Goal: Information Seeking & Learning: Understand process/instructions

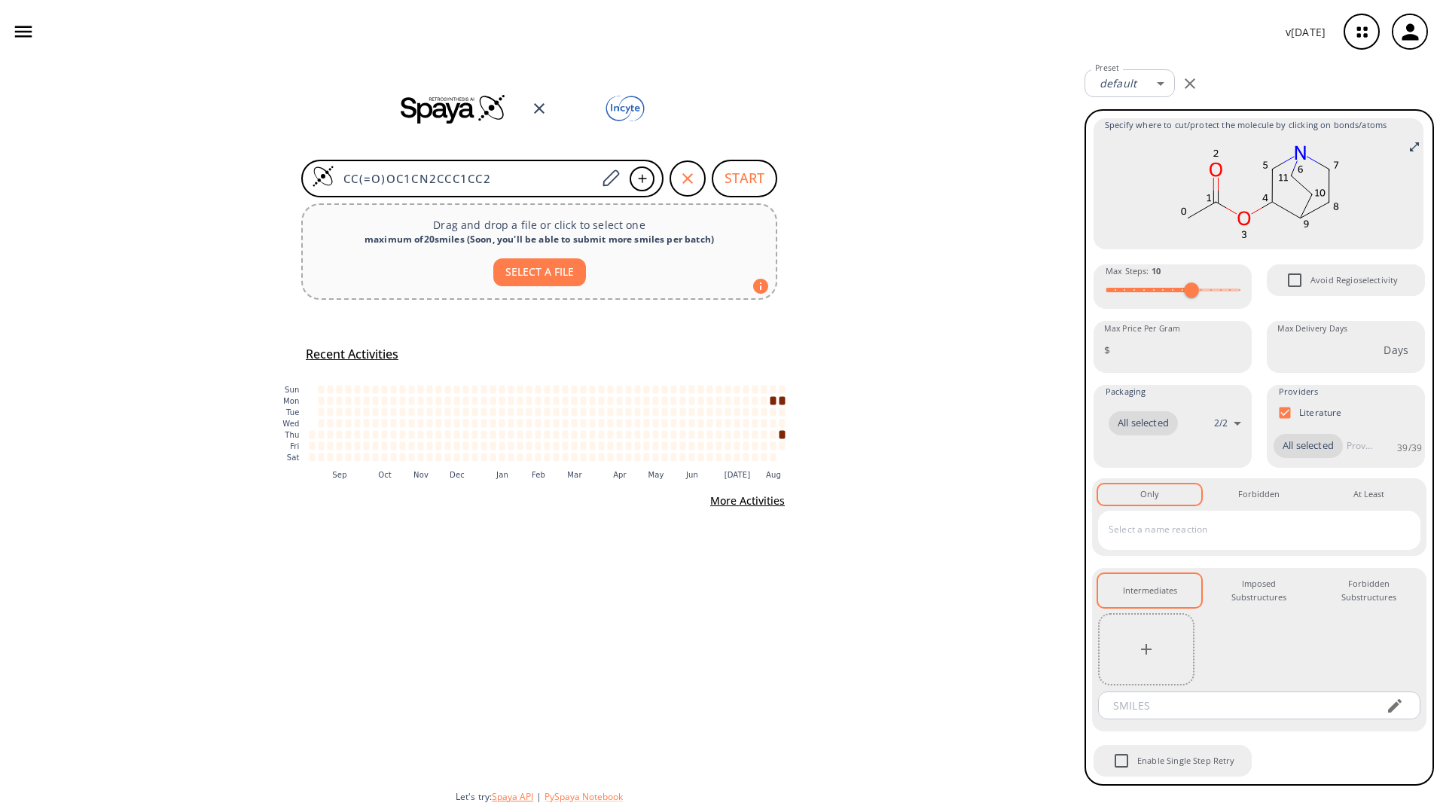
drag, startPoint x: 517, startPoint y: 794, endPoint x: 509, endPoint y: 798, distance: 9.1
click at [509, 291] on button "Spaya API" at bounding box center [512, 796] width 41 height 13
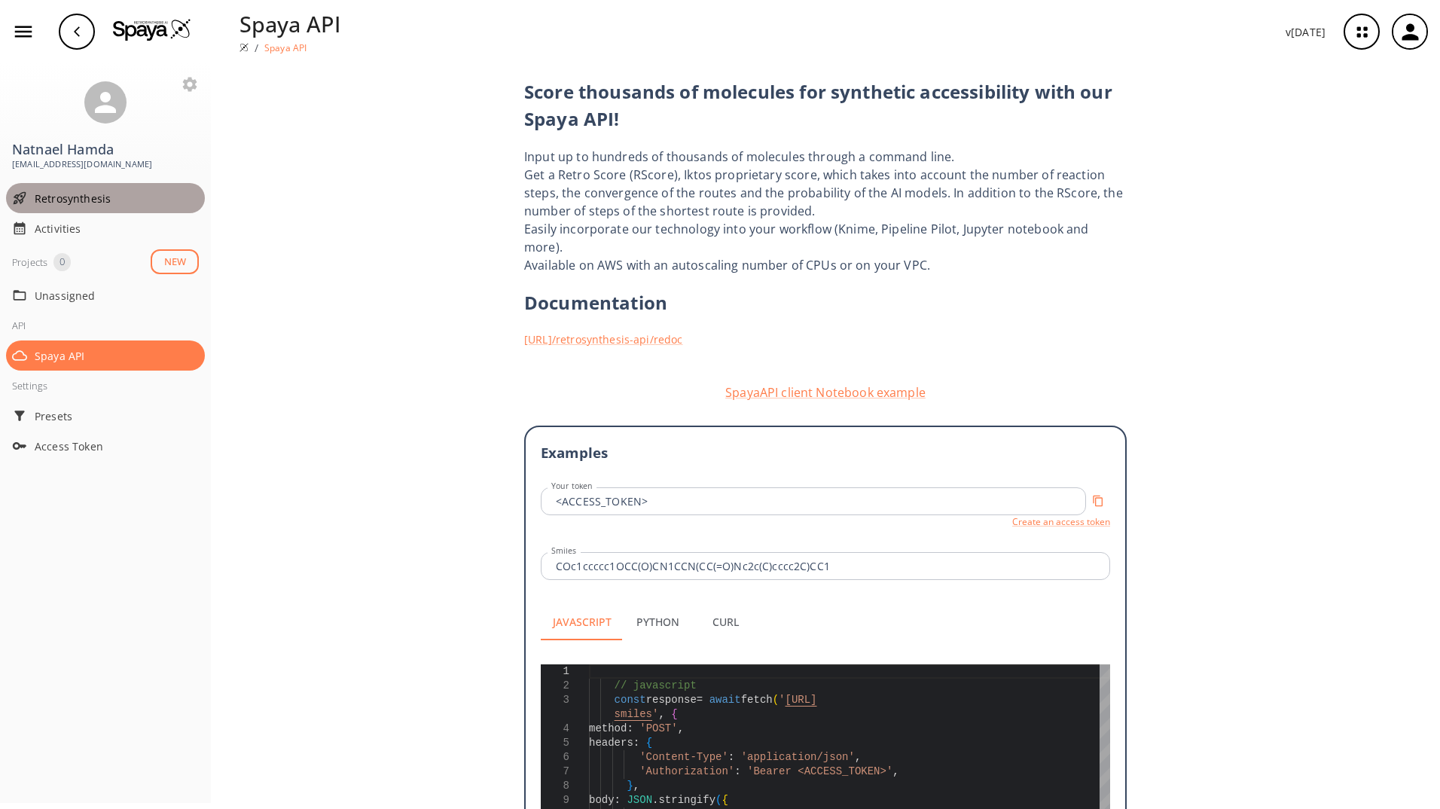
drag, startPoint x: 84, startPoint y: 202, endPoint x: 55, endPoint y: 191, distance: 30.5
click at [55, 191] on span "Retrosynthesis" at bounding box center [117, 198] width 164 height 16
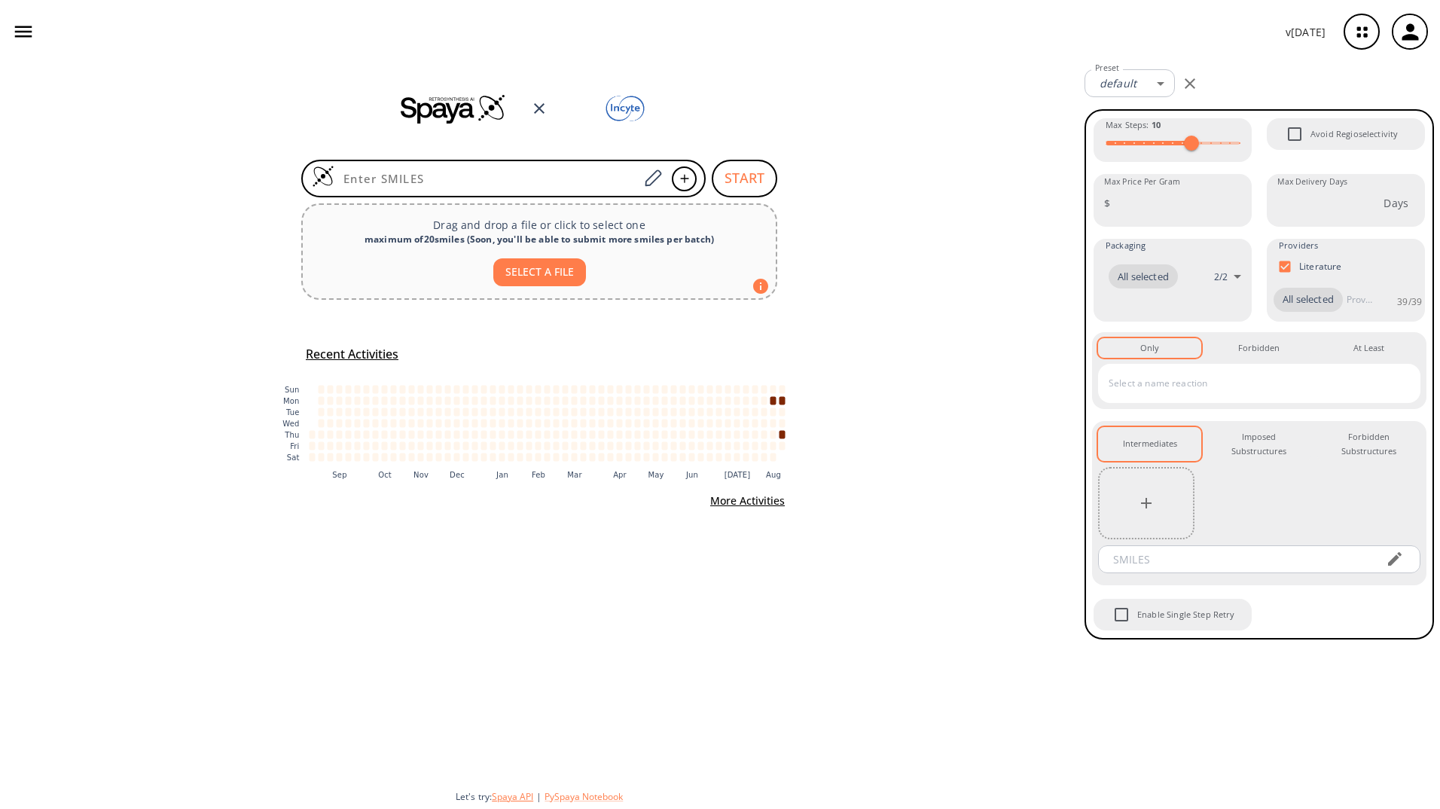
click at [513, 291] on button "Spaya API" at bounding box center [512, 796] width 41 height 13
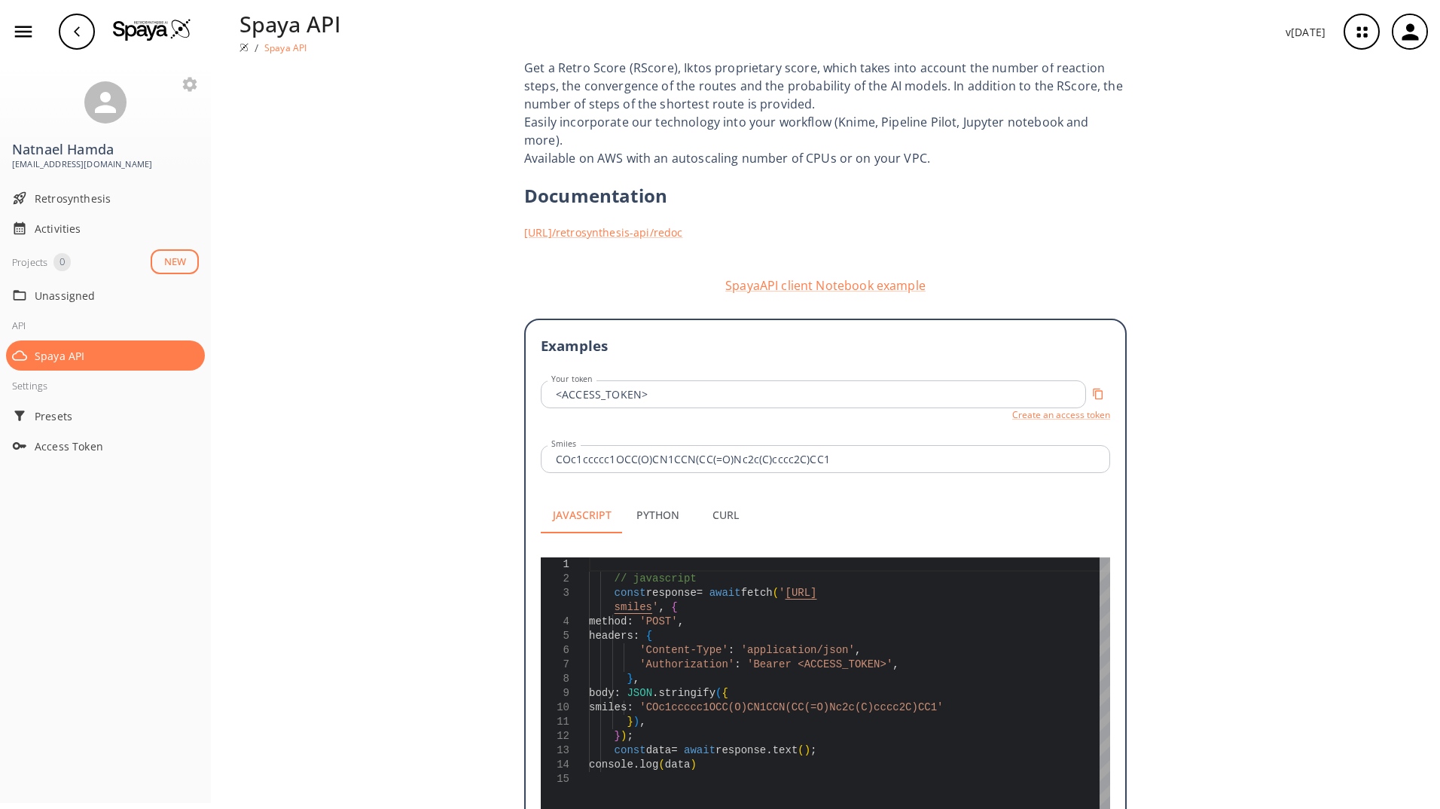
scroll to position [186, 0]
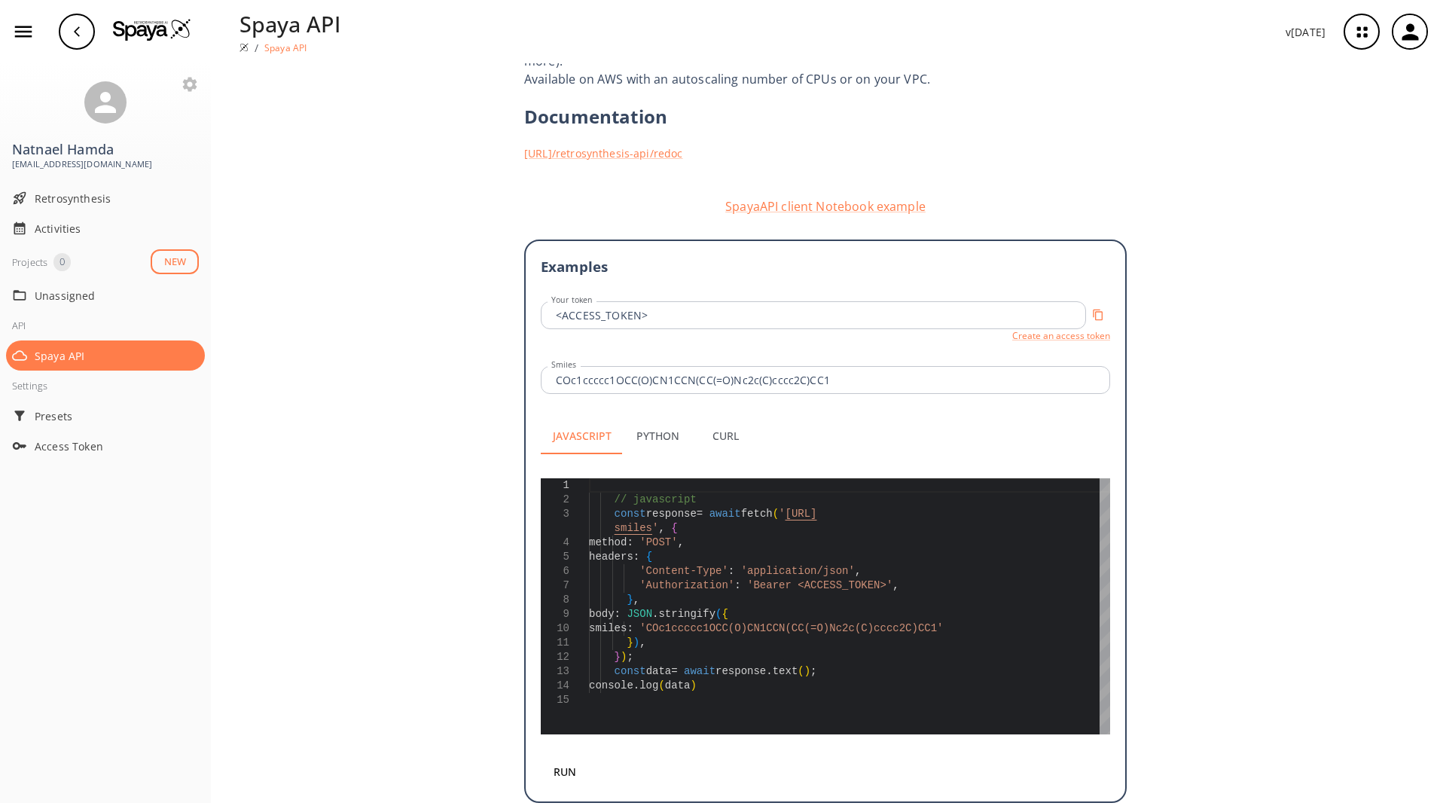
click at [640, 291] on button "Python" at bounding box center [657, 436] width 68 height 36
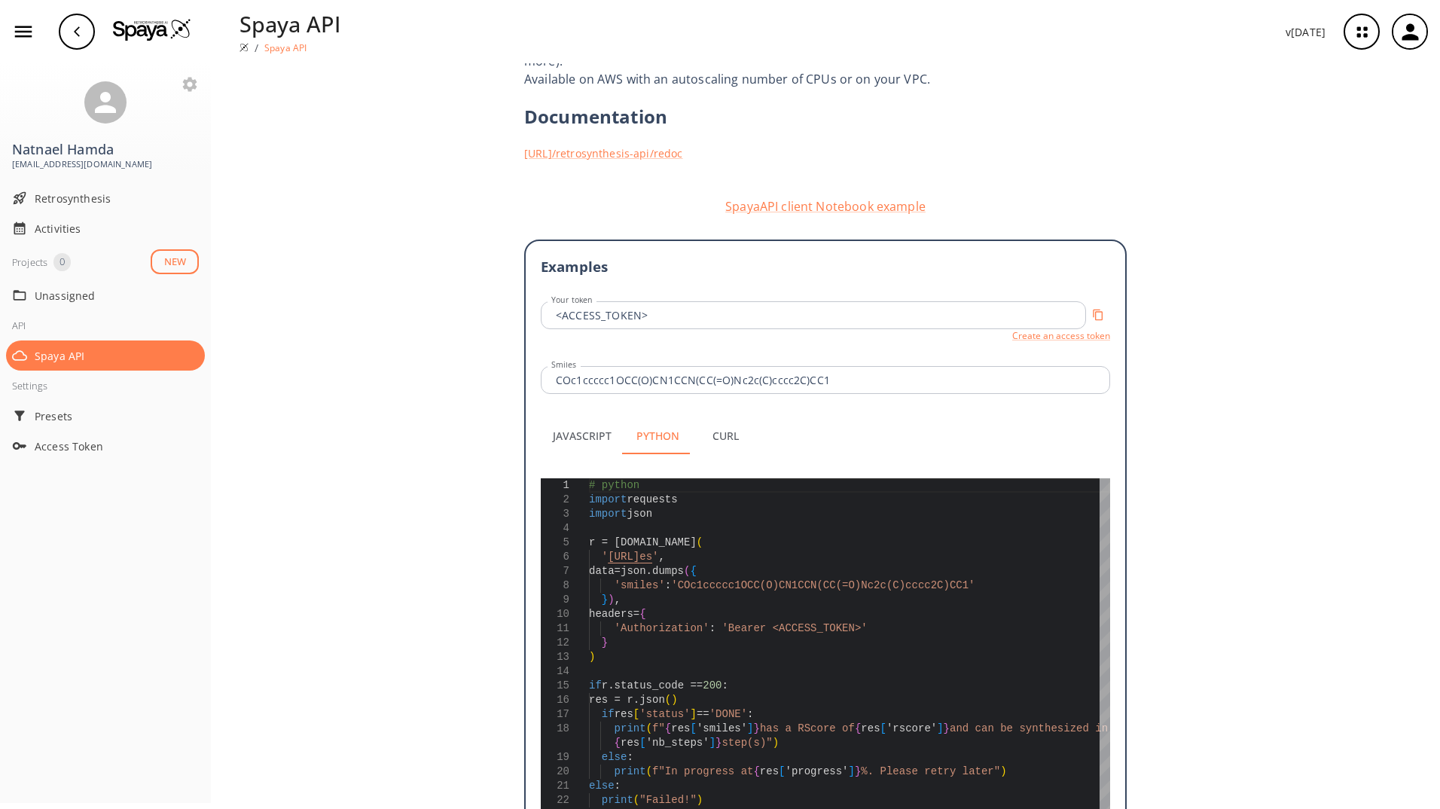
scroll to position [239, 0]
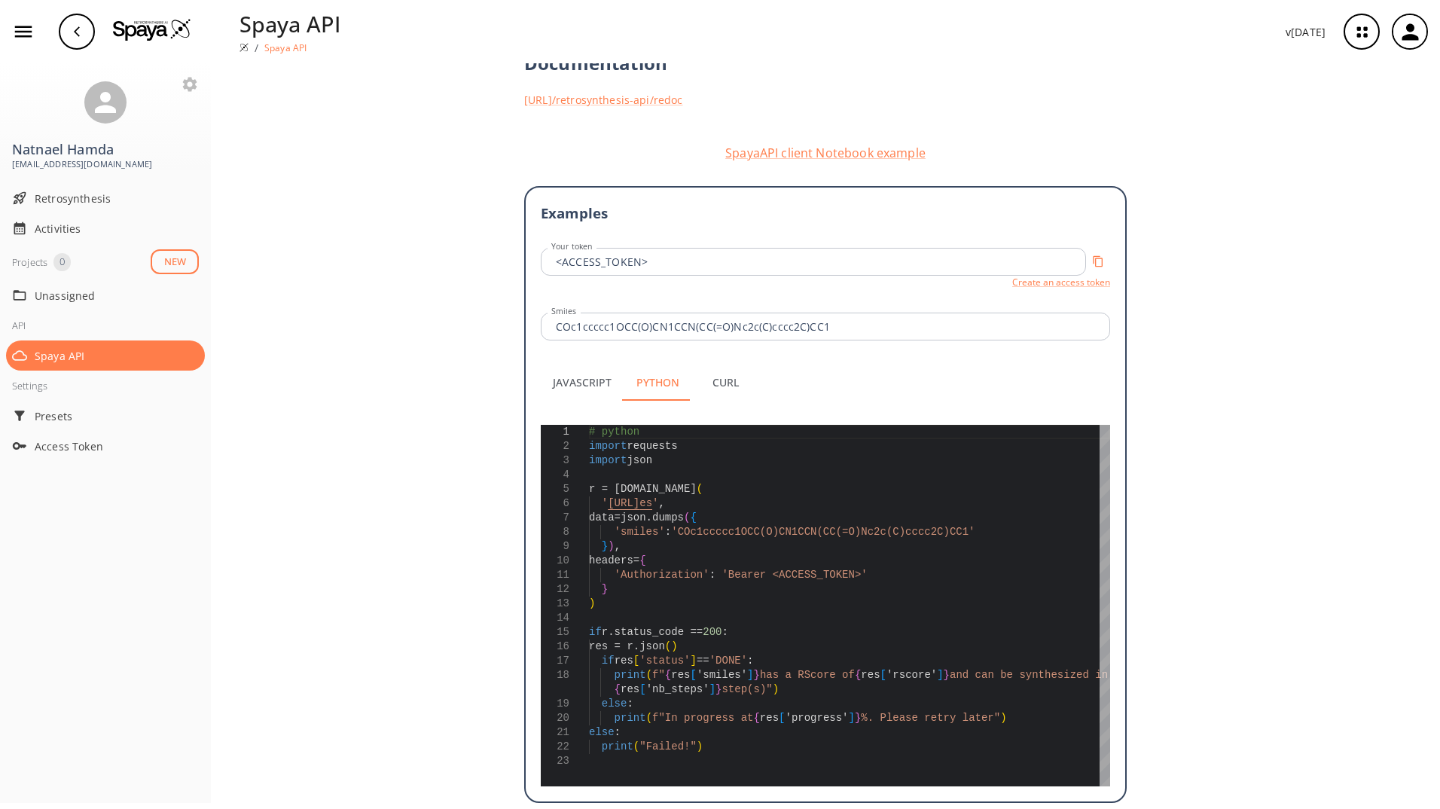
click at [716, 291] on button "Curl" at bounding box center [725, 382] width 68 height 36
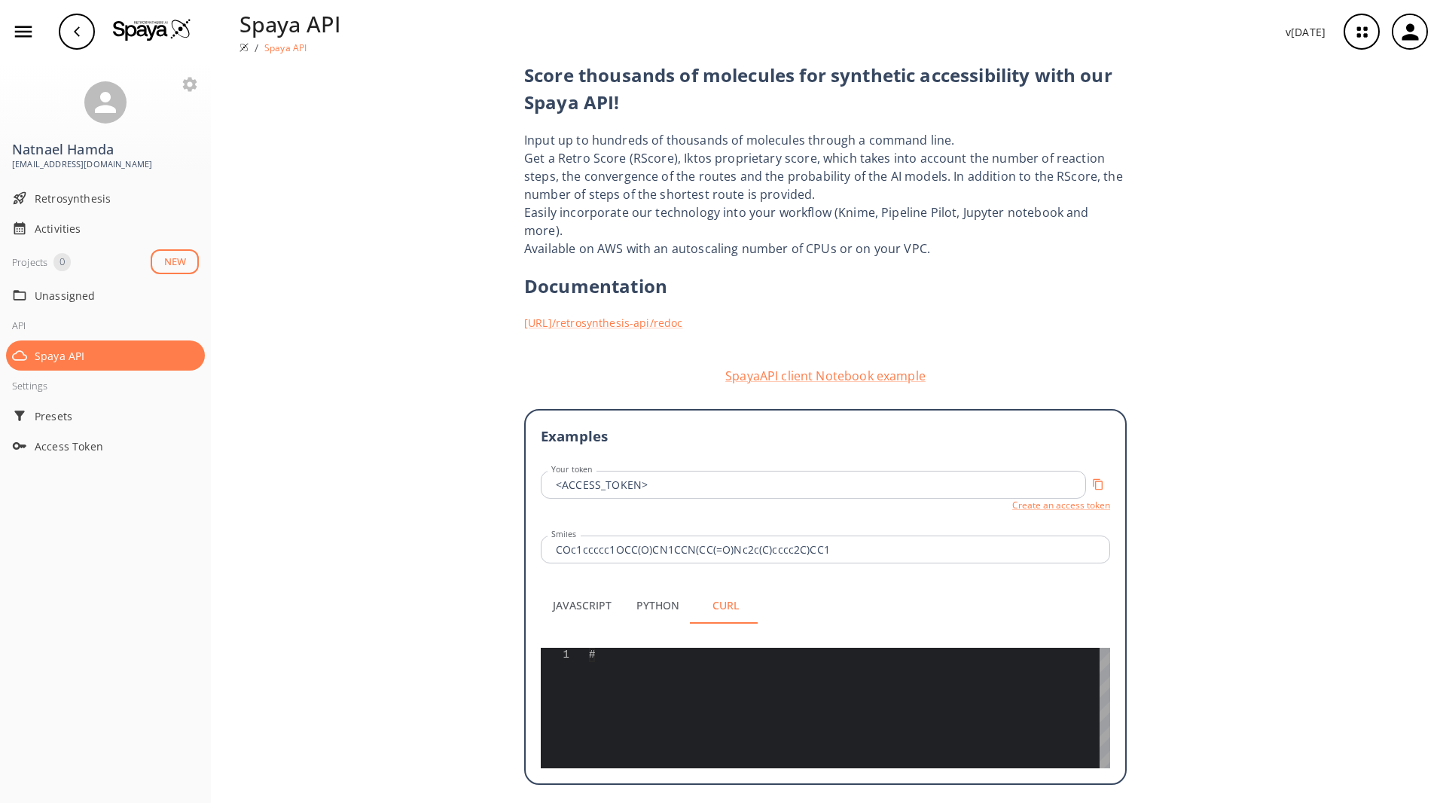
scroll to position [0, 0]
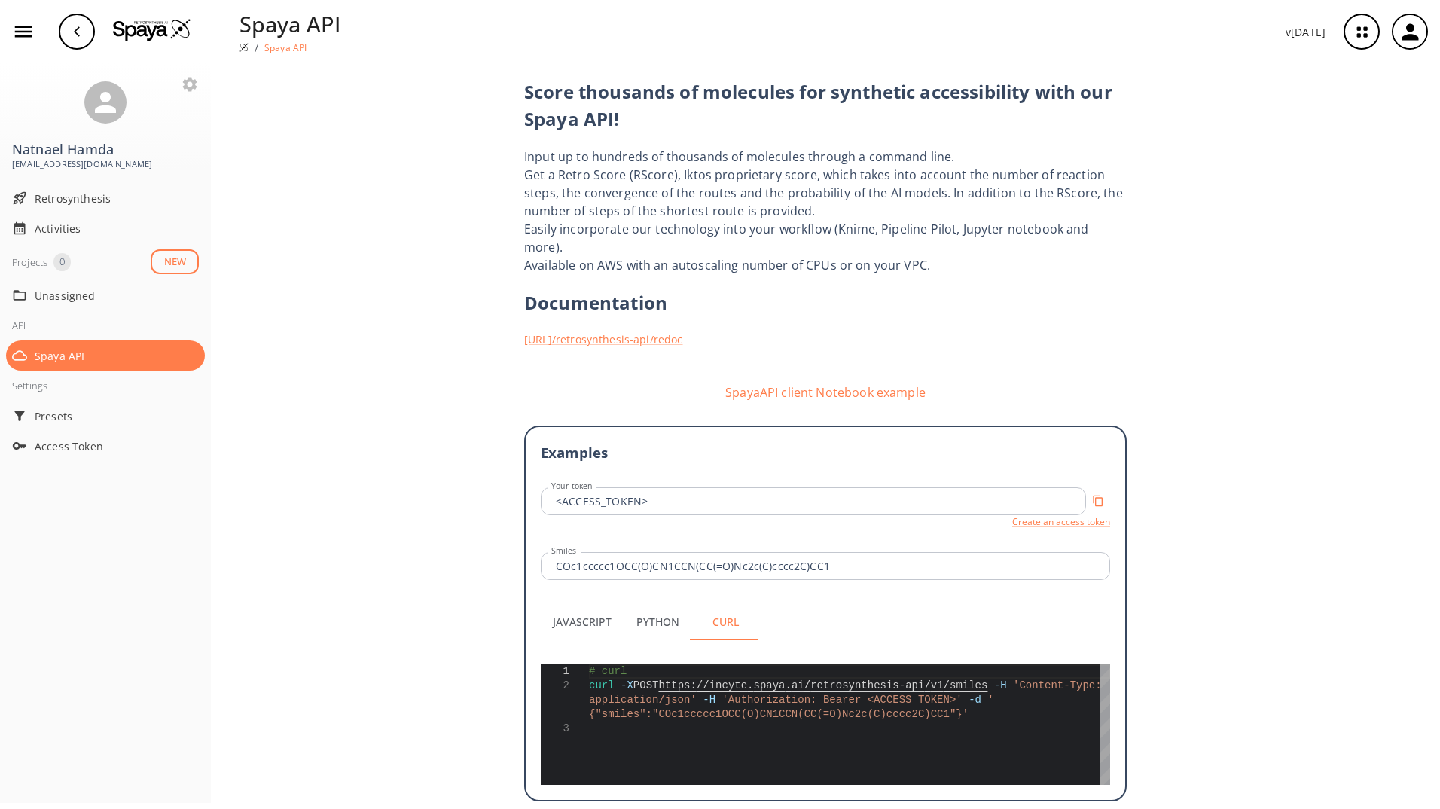
type textarea "# curl curl -X POST [URL] -H 'Content-Type: application/json' -H 'Authorization…"
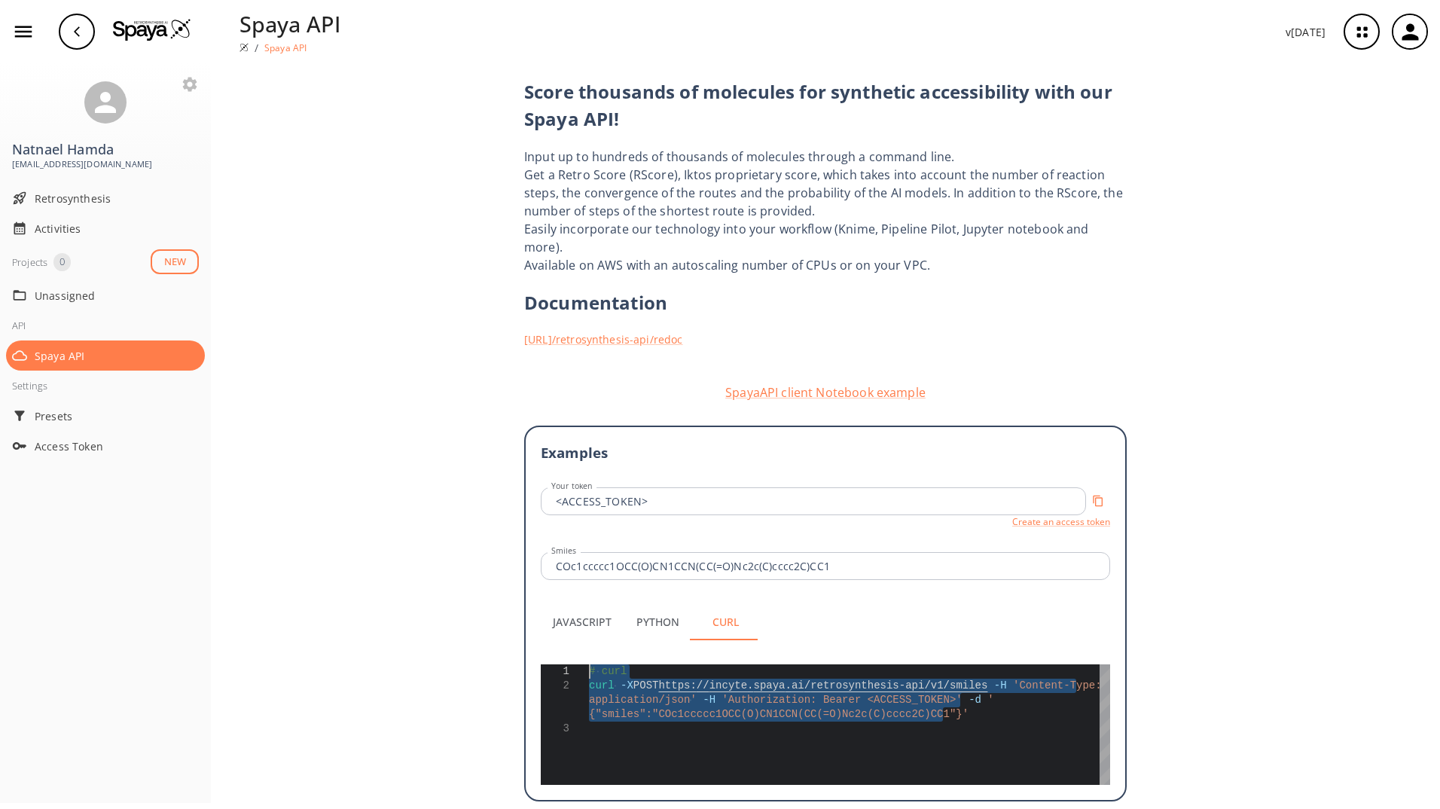
drag, startPoint x: 940, startPoint y: 696, endPoint x: 582, endPoint y: 647, distance: 361.8
click at [589, 291] on div "# curl curl -X POST https: // incyte . [GEOGRAPHIC_DATA] . ai / retrosynthesis-…" at bounding box center [849, 724] width 521 height 120
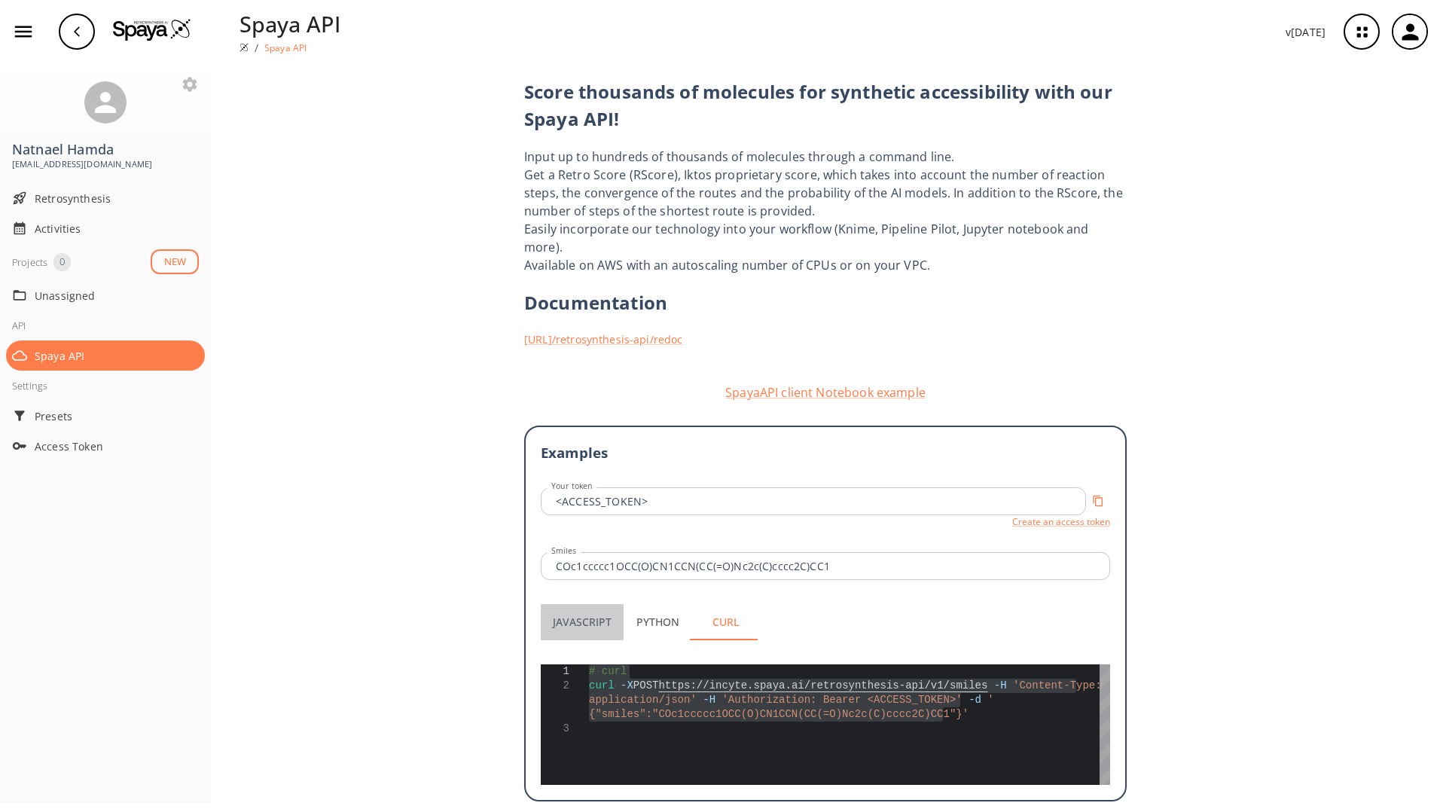
click at [574, 291] on button "Javascript" at bounding box center [582, 622] width 83 height 36
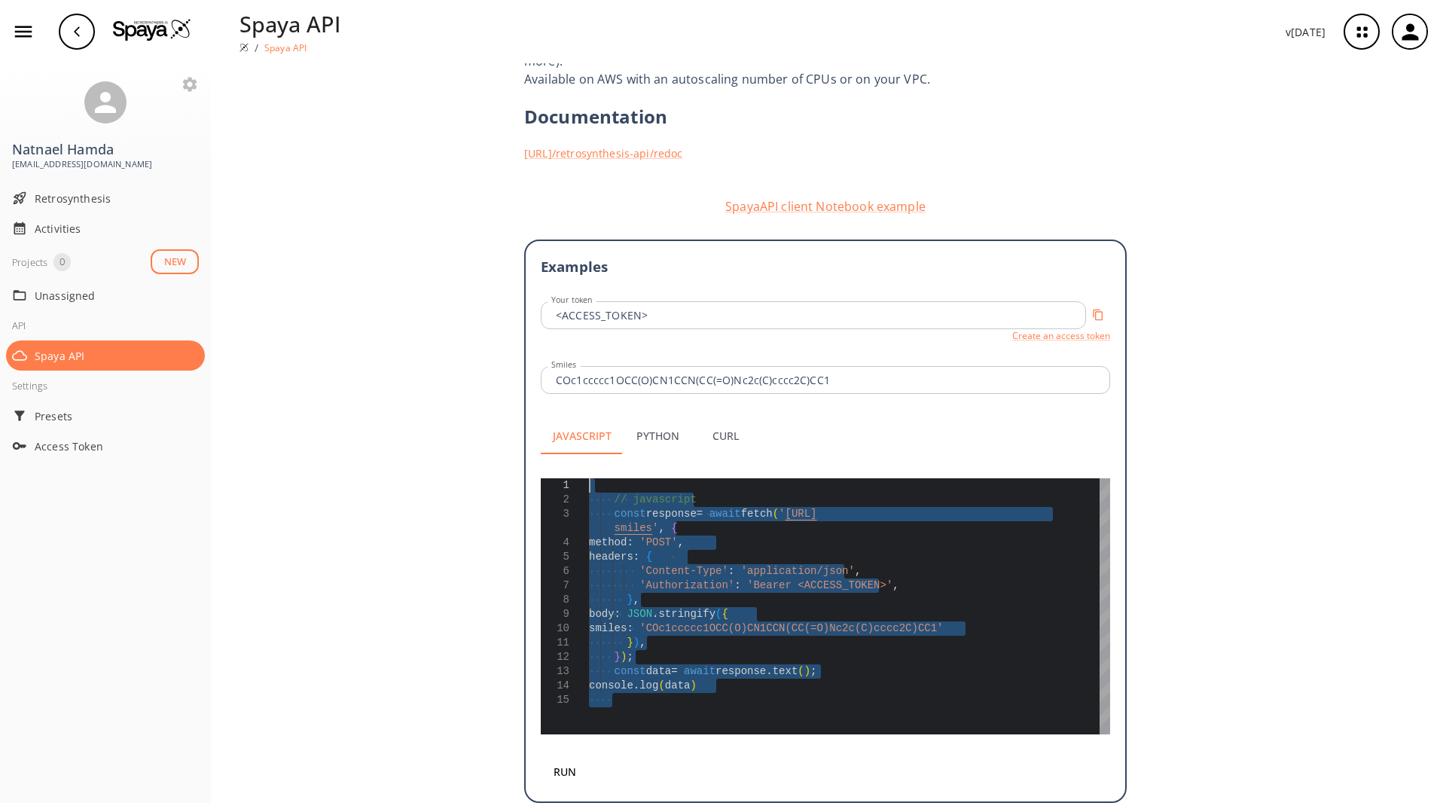
drag, startPoint x: 749, startPoint y: 677, endPoint x: 571, endPoint y: 472, distance: 271.1
click at [589, 291] on div "// javascript const response = await fetch ( ' [URL] smiles ' , { method : 'POS…" at bounding box center [849, 606] width 521 height 256
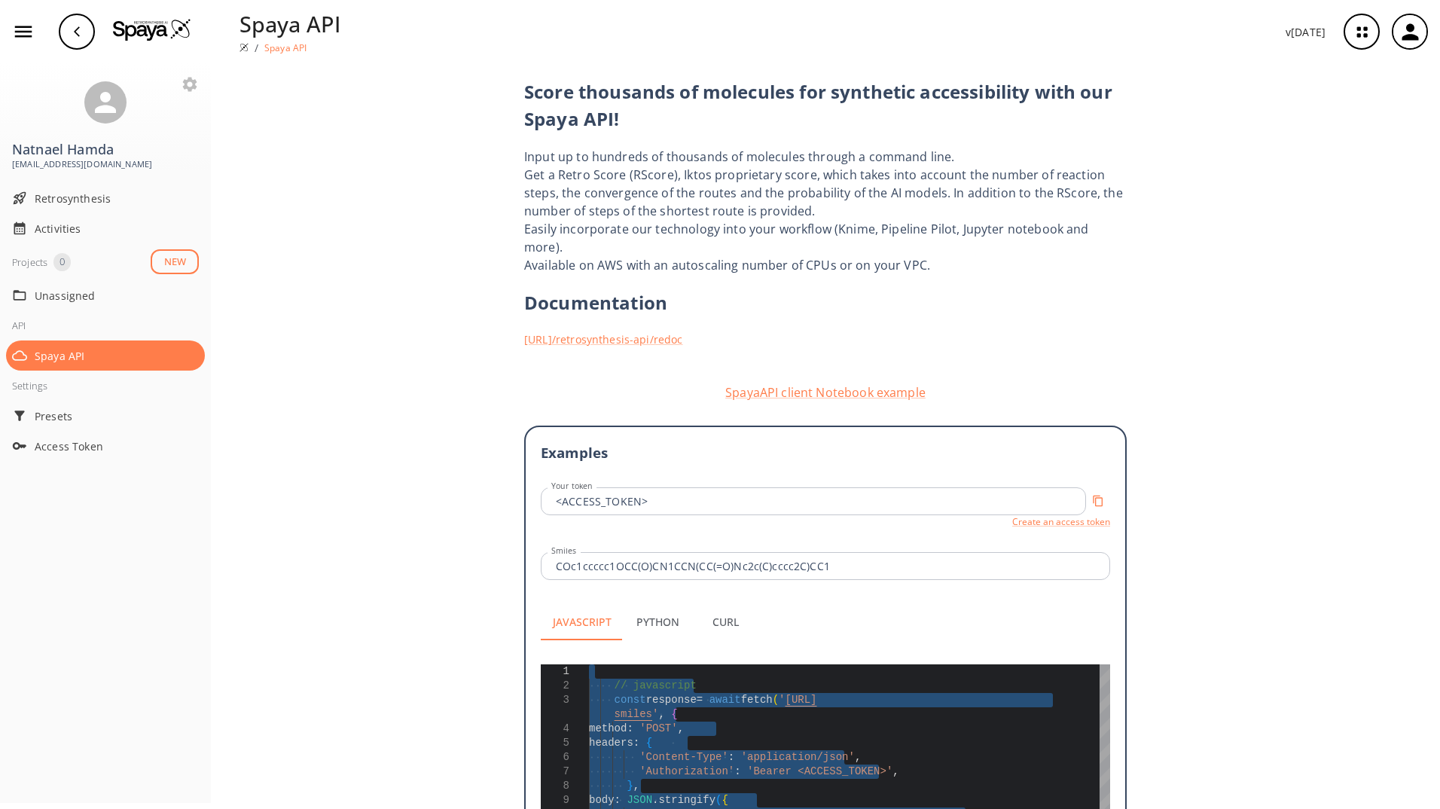
click at [607, 291] on div "// javascript const response = await fetch ( ' [URL] smiles ' , { method : 'POS…" at bounding box center [849, 792] width 521 height 256
type textarea "// javascript const response = await fetch('[URL]', { method: 'POST', headers: …"
drag, startPoint x: 588, startPoint y: 654, endPoint x: 793, endPoint y: 828, distance: 268.7
click at [763, 291] on div "// javascript const response = await fetch ( ' [URL] smiles ' , { method : 'POS…" at bounding box center [849, 792] width 521 height 256
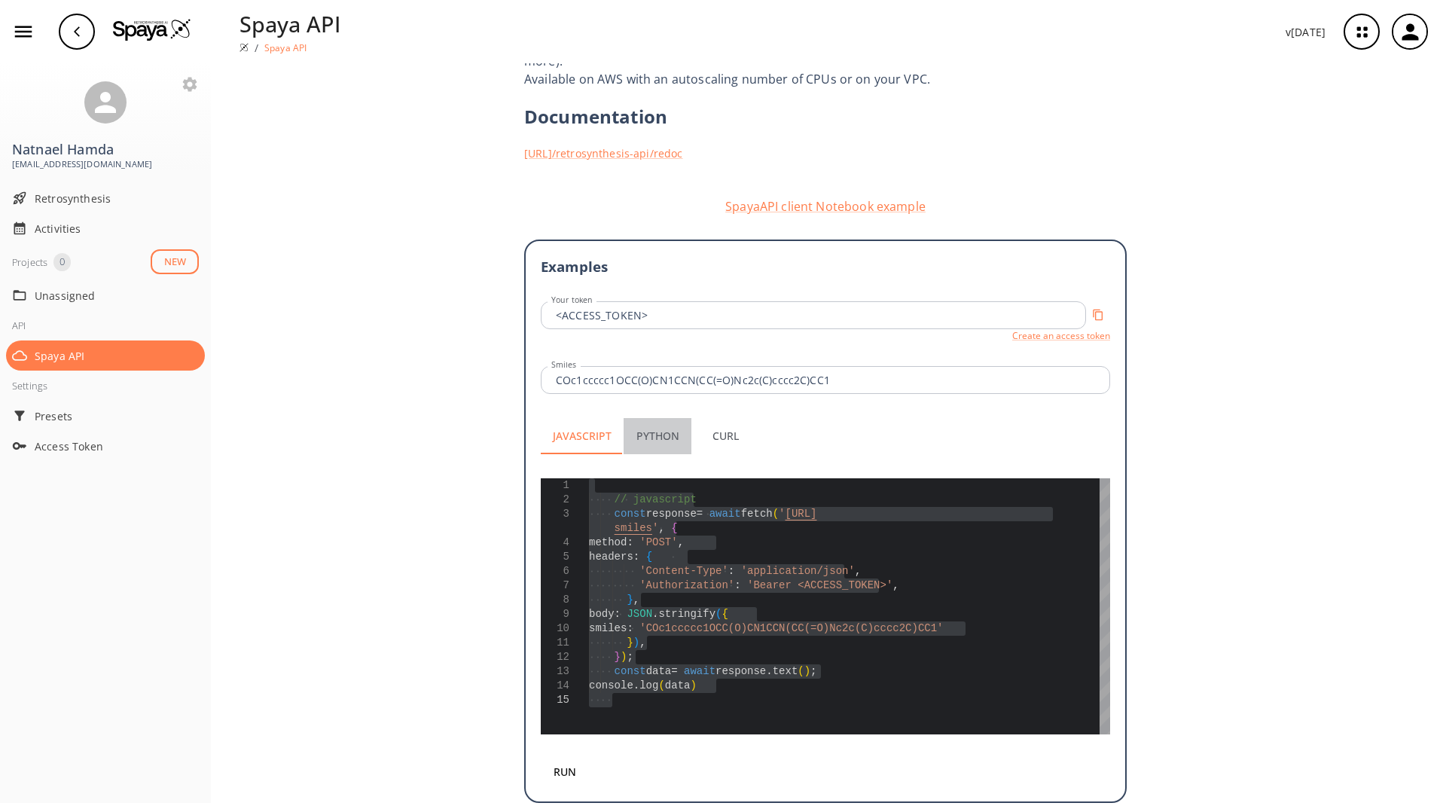
click at [655, 291] on button "Python" at bounding box center [657, 436] width 68 height 36
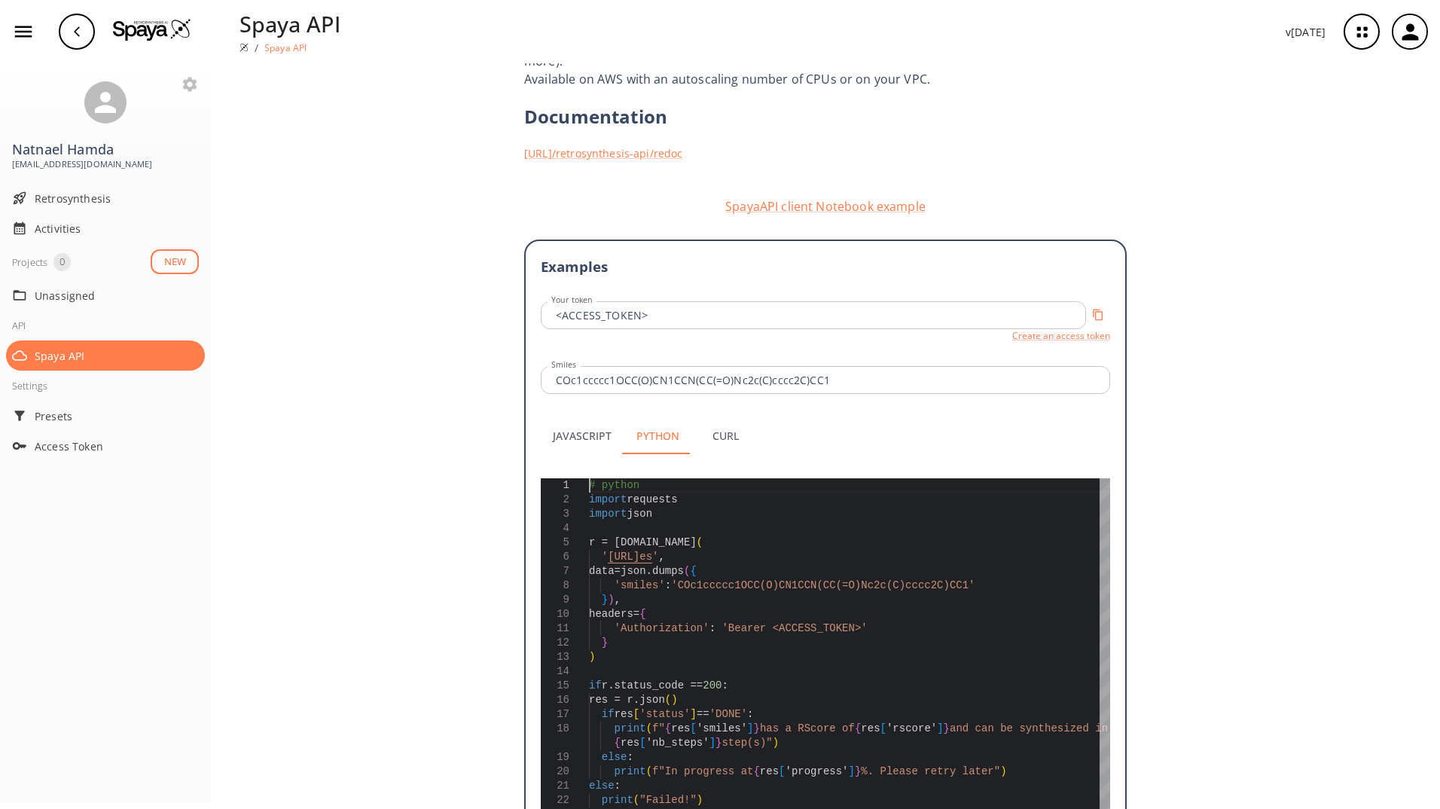
scroll to position [0, 0]
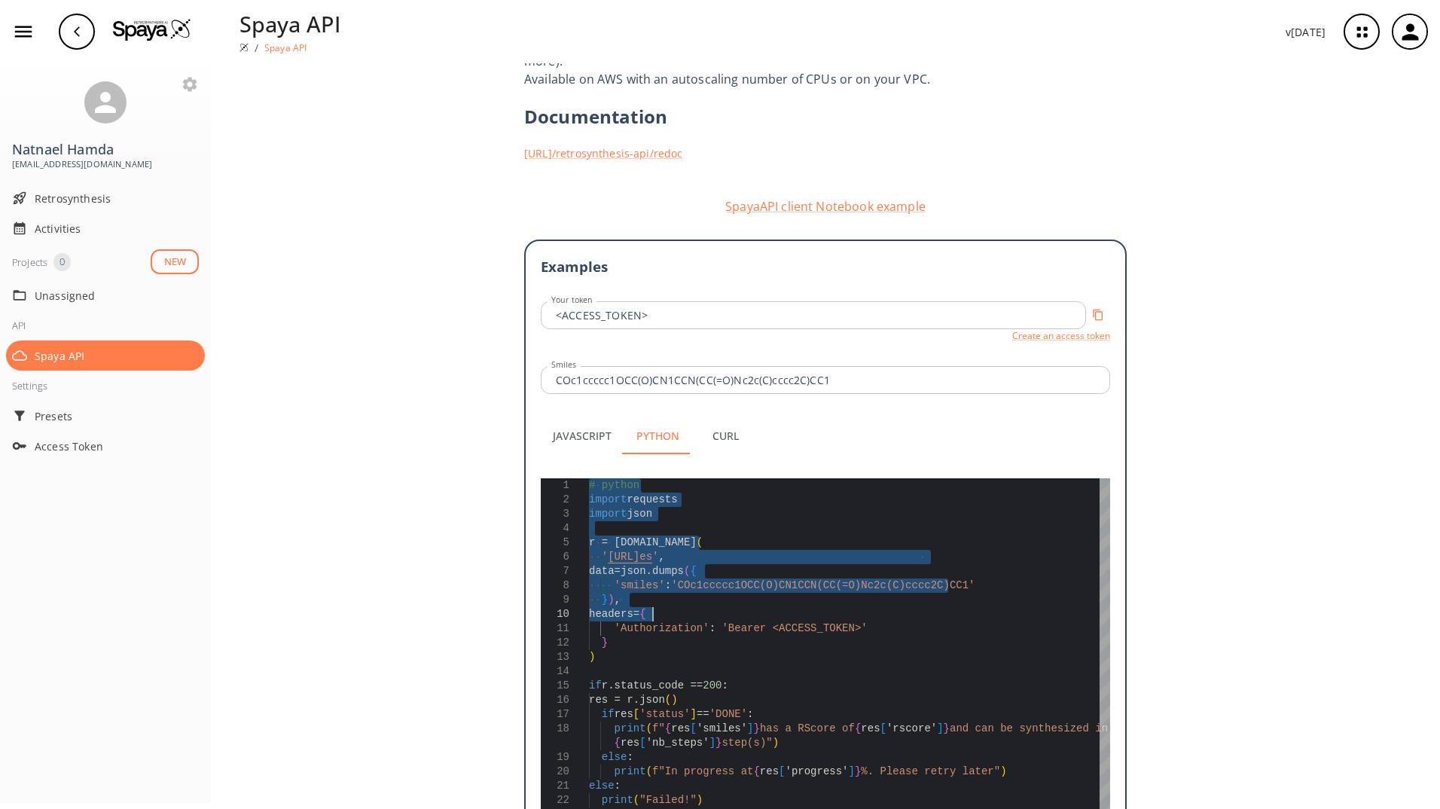
type textarea "# python import requests import json r = [DOMAIN_NAME]( '[URL]', data=json.dump…"
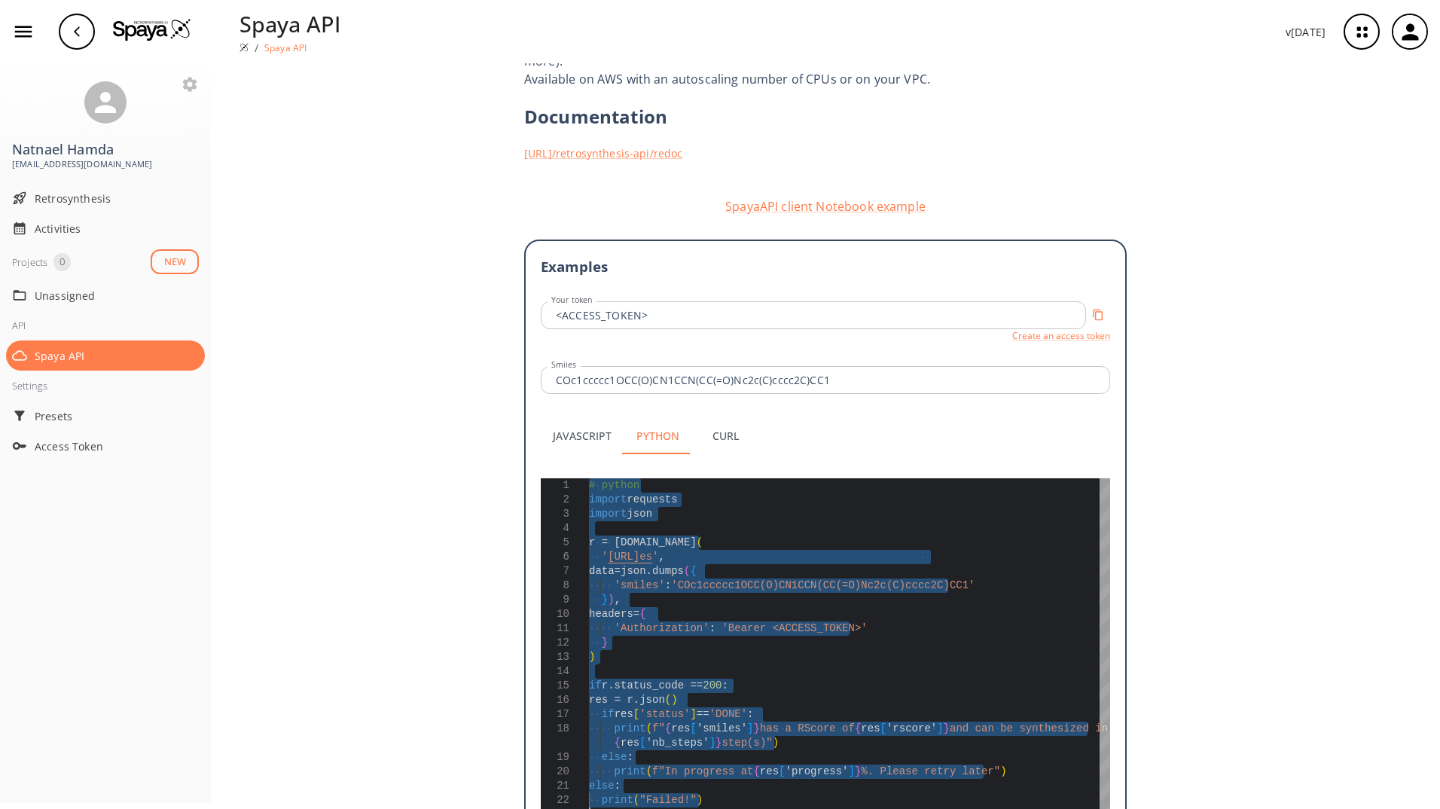
drag, startPoint x: 586, startPoint y: 470, endPoint x: 778, endPoint y: 847, distance: 423.3
click at [763, 291] on div "# python import requests import json r = [DOMAIN_NAME] ( ' [URL] es ' , data=js…" at bounding box center [849, 658] width 521 height 361
